Goal: Navigation & Orientation: Find specific page/section

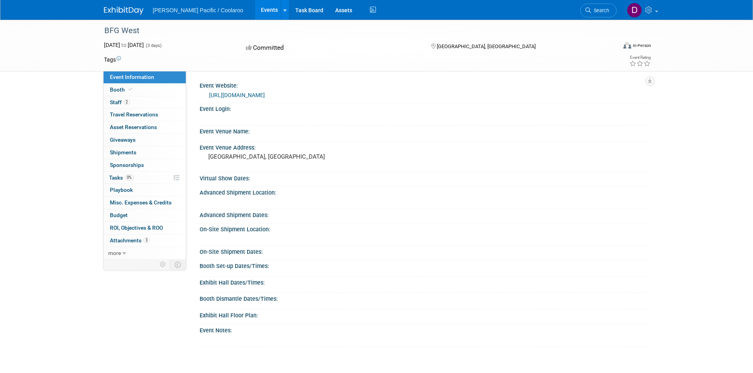
click at [255, 3] on link "Events" at bounding box center [269, 10] width 29 height 20
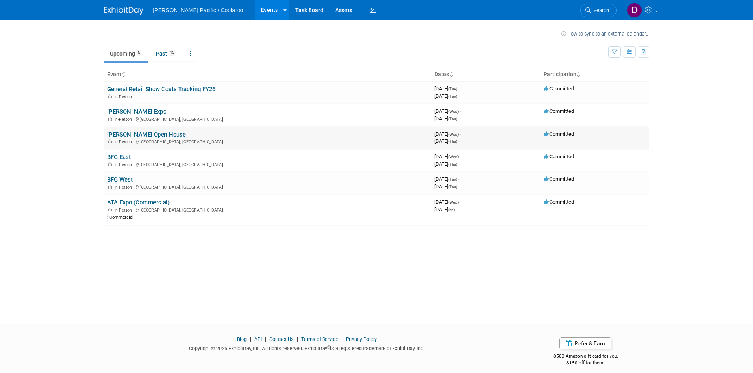
click at [126, 134] on link "[PERSON_NAME] Open House" at bounding box center [146, 134] width 79 height 7
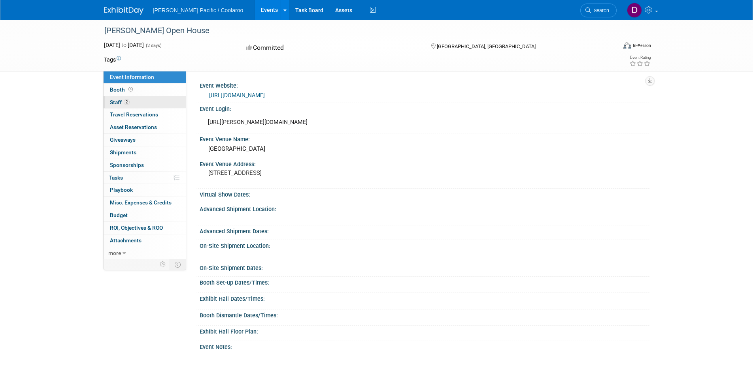
click at [117, 102] on span "Staff 2" at bounding box center [120, 102] width 20 height 6
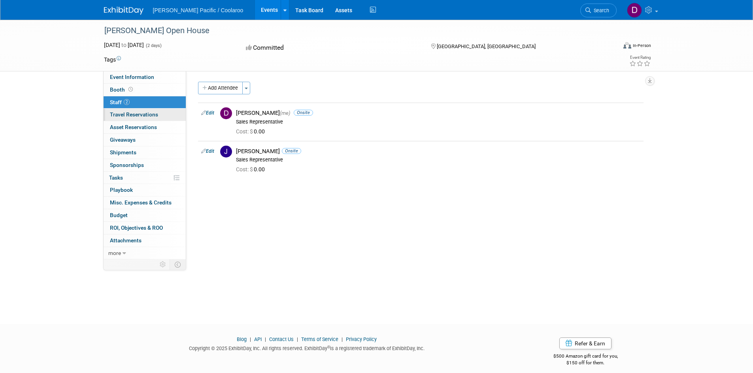
click at [132, 113] on span "Travel Reservations 0" at bounding box center [134, 114] width 48 height 6
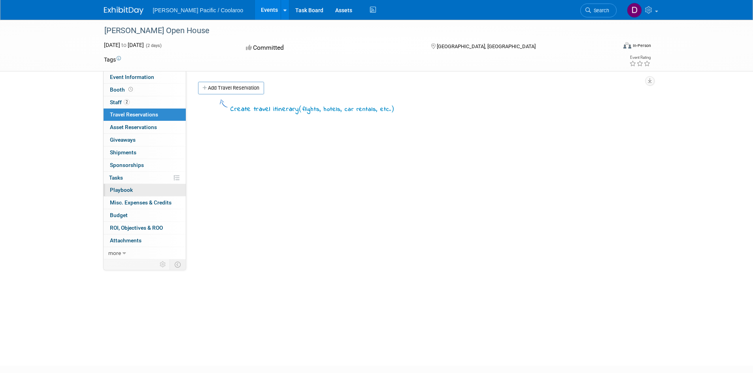
click at [119, 193] on span "Playbook 0" at bounding box center [121, 190] width 23 height 6
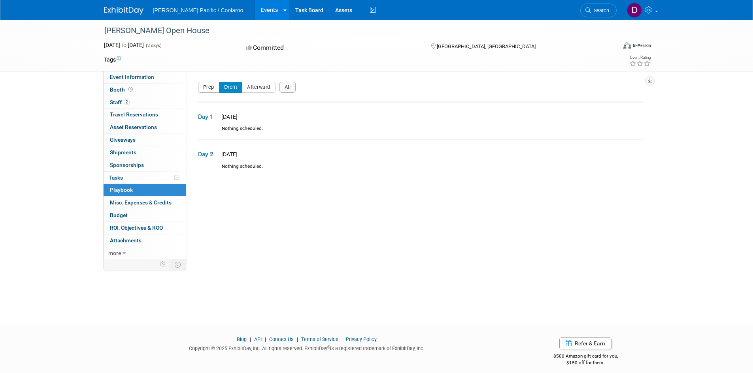
click at [208, 88] on button "Prep" at bounding box center [208, 87] width 21 height 11
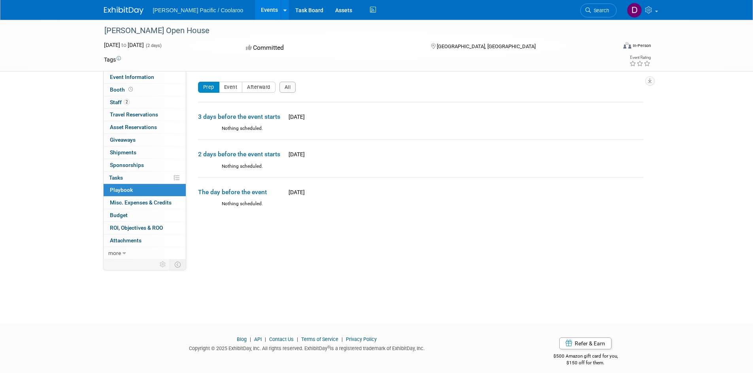
click at [235, 93] on div "Prep Event Afterward All" at bounding box center [418, 90] width 441 height 16
click at [233, 84] on button "Event" at bounding box center [231, 87] width 24 height 11
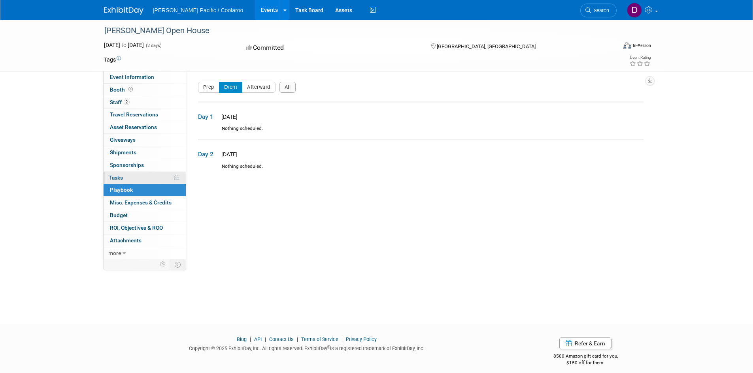
click at [118, 175] on span "Tasks 0%" at bounding box center [116, 178] width 14 height 6
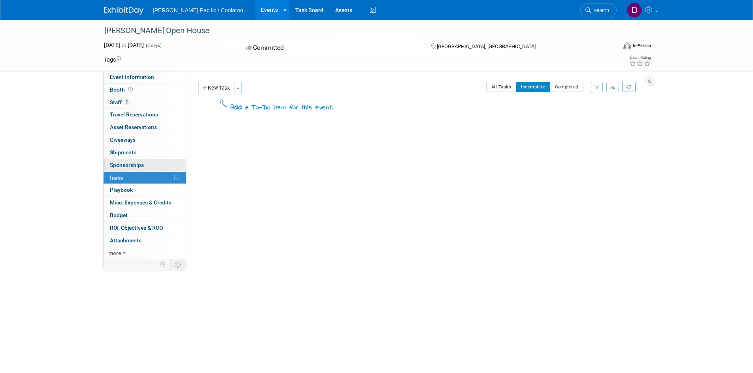
click at [124, 164] on span "Sponsorships 0" at bounding box center [127, 165] width 34 height 6
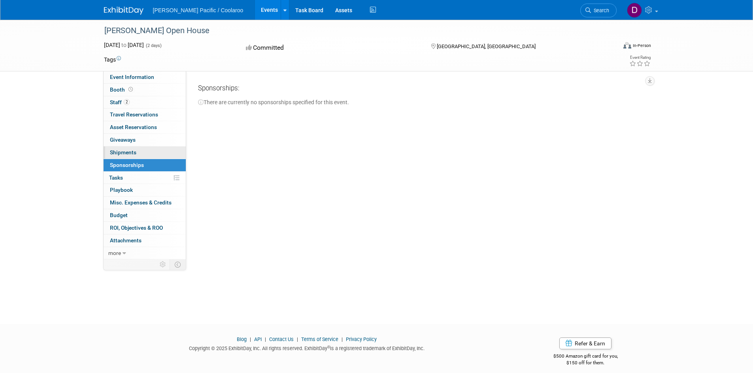
click at [125, 152] on span "Shipments 0" at bounding box center [123, 152] width 26 height 6
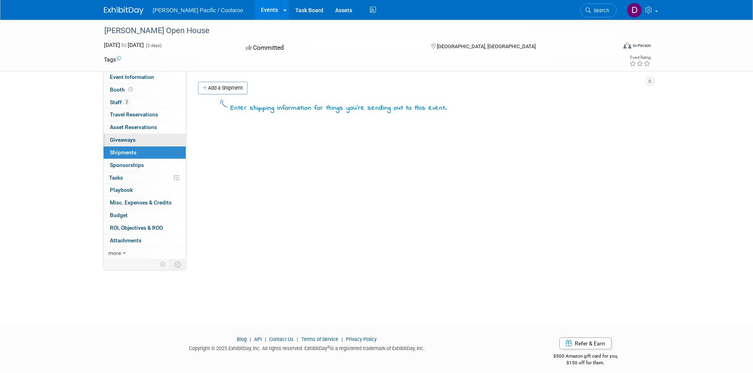
click at [126, 136] on link "0 Giveaways 0" at bounding box center [145, 140] width 82 height 12
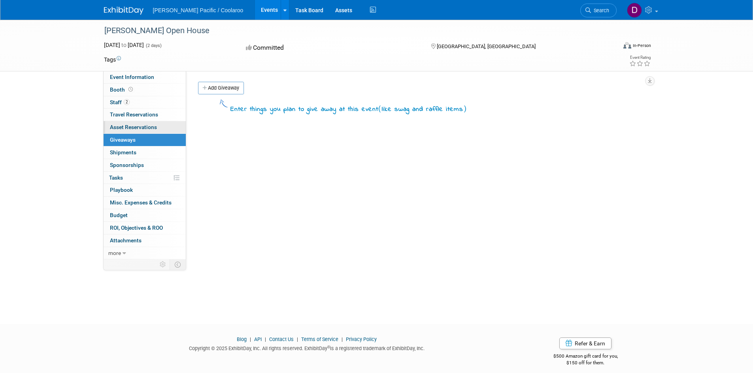
click at [130, 129] on span "Asset Reservations 0" at bounding box center [133, 127] width 47 height 6
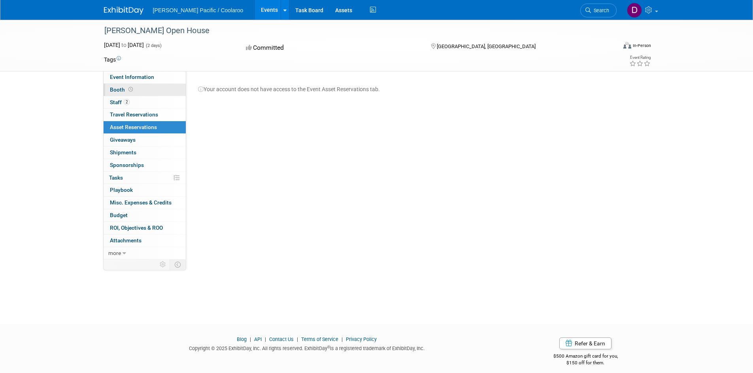
click at [115, 92] on span "Booth" at bounding box center [122, 90] width 24 height 6
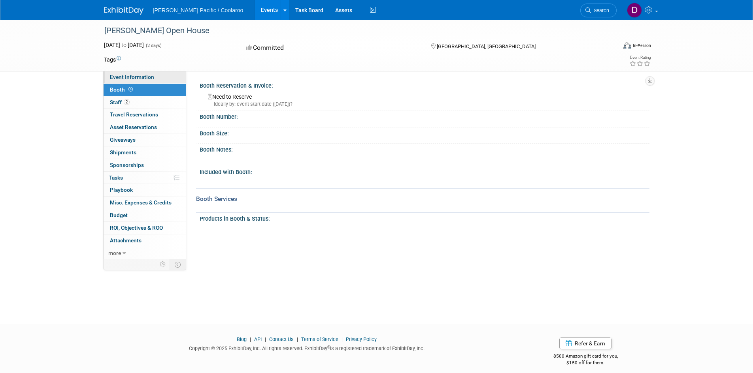
click at [134, 78] on span "Event Information" at bounding box center [132, 77] width 44 height 6
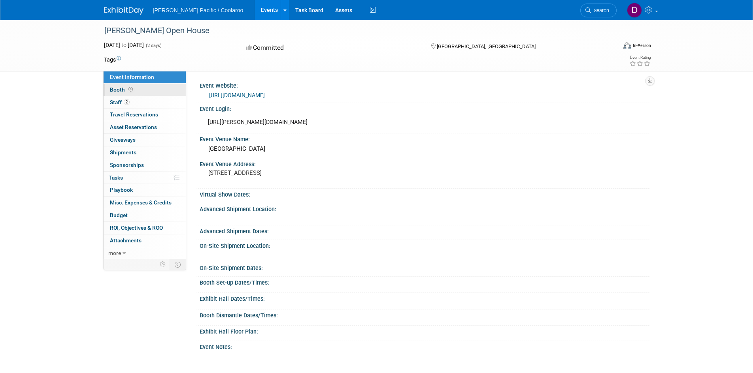
click at [117, 91] on span "Booth" at bounding box center [122, 90] width 24 height 6
